Goal: Task Accomplishment & Management: Use online tool/utility

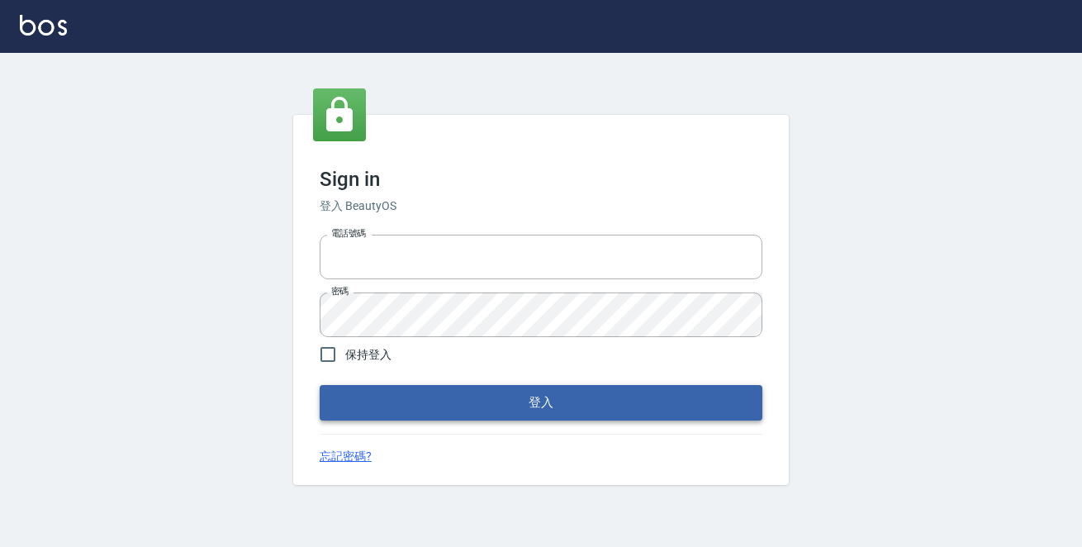
type input "0229470385"
click at [616, 396] on button "登入" at bounding box center [541, 402] width 443 height 35
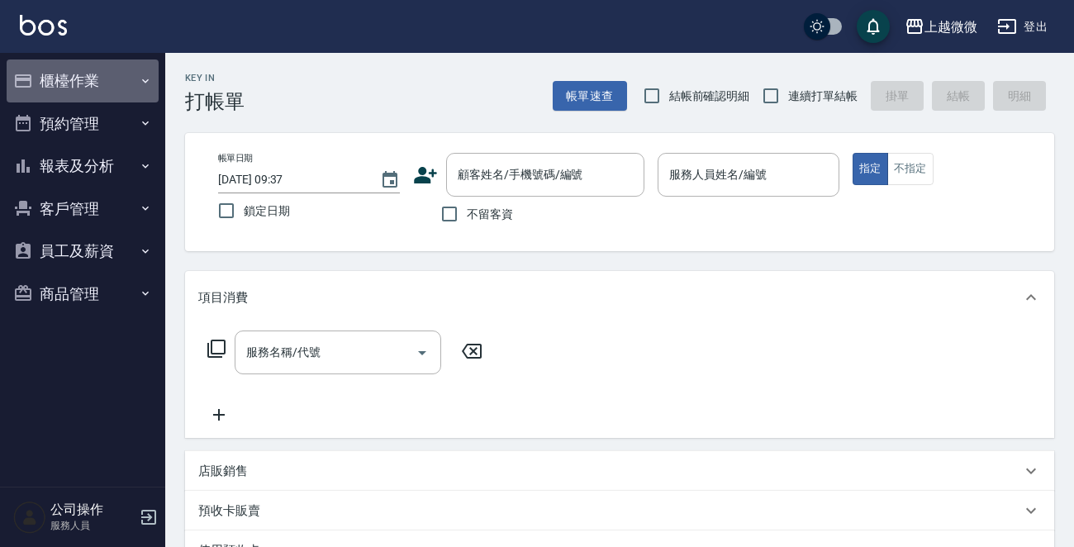
click at [124, 80] on button "櫃檯作業" at bounding box center [83, 80] width 152 height 43
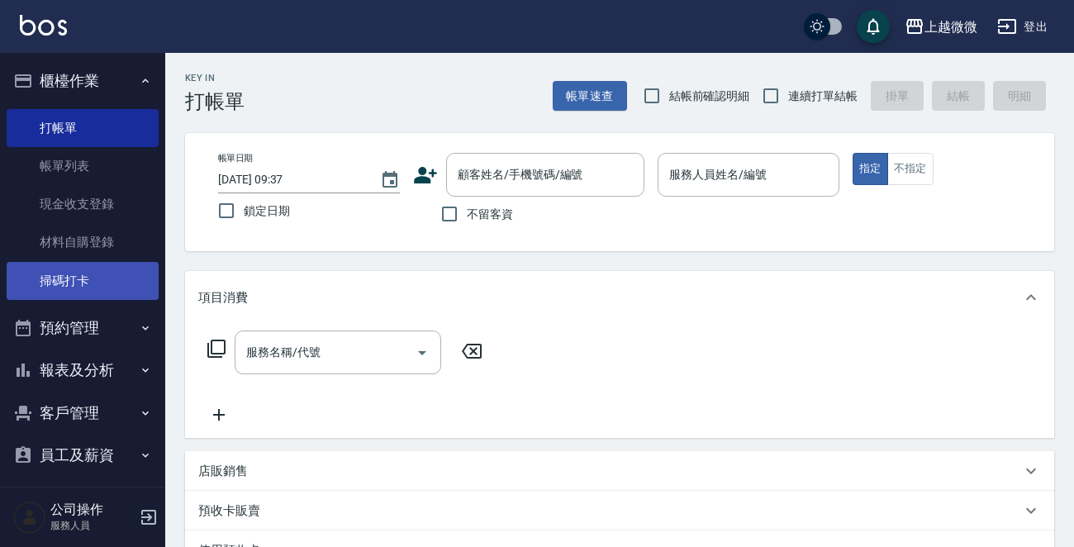
click at [90, 277] on link "掃碼打卡" at bounding box center [83, 281] width 152 height 38
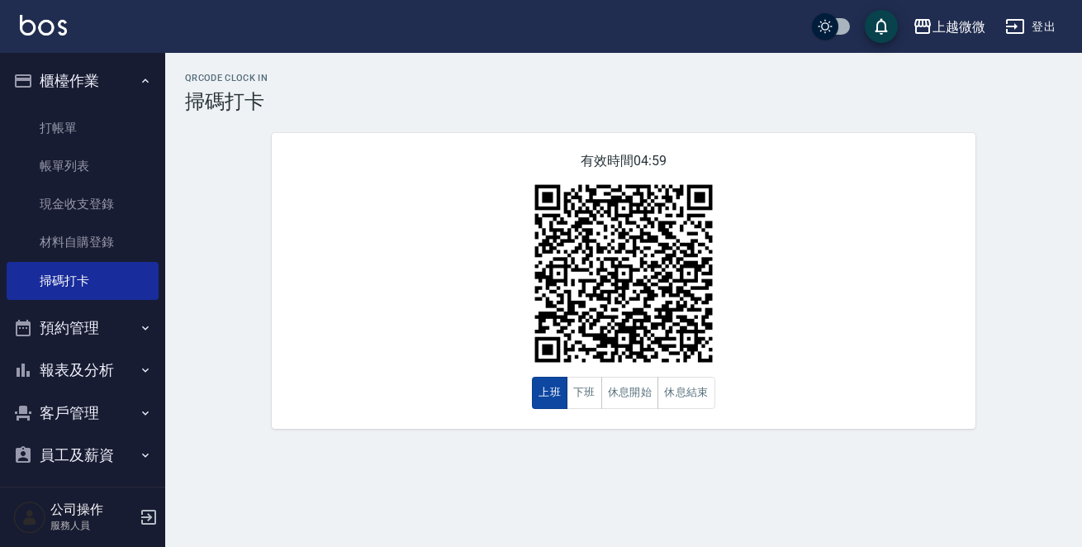
click at [541, 390] on button "上班" at bounding box center [550, 393] width 36 height 32
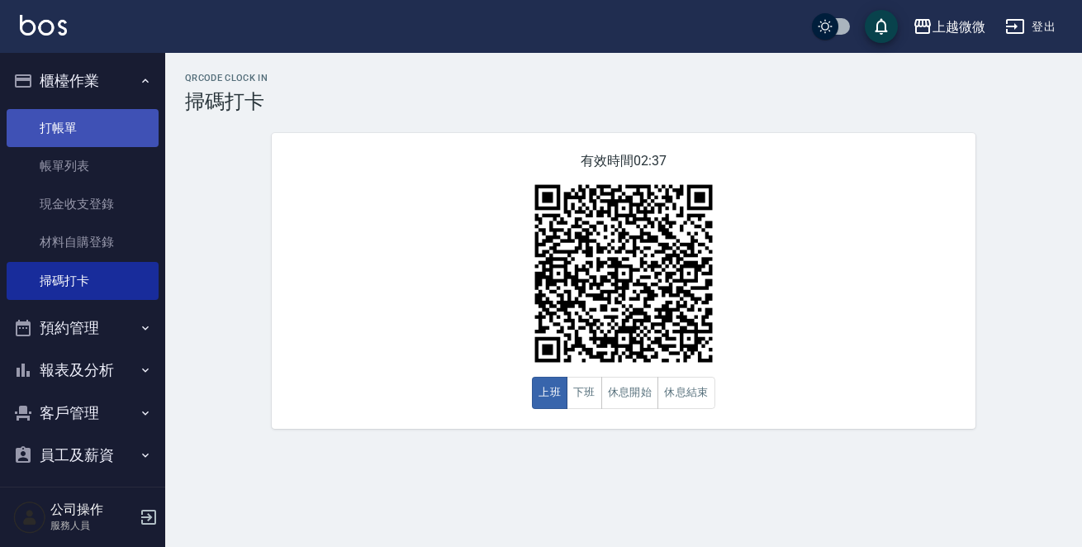
click at [64, 130] on link "打帳單" at bounding box center [83, 128] width 152 height 38
